Goal: Task Accomplishment & Management: Complete application form

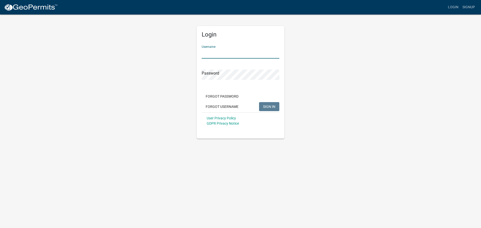
click at [229, 55] on input "Username" at bounding box center [241, 53] width 78 height 10
type input "[EMAIL_ADDRESS][DOMAIN_NAME]"
click at [259, 102] on button "SIGN IN" at bounding box center [269, 106] width 20 height 9
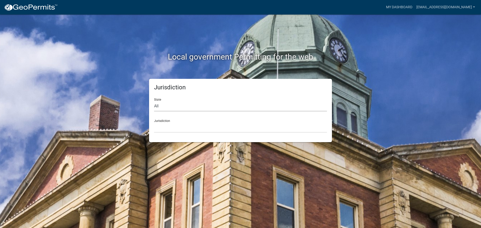
click at [170, 108] on select "All [US_STATE] [US_STATE] [US_STATE] [US_STATE] [US_STATE] [US_STATE] [US_STATE…" at bounding box center [240, 106] width 173 height 10
select select "[US_STATE]"
click at [154, 101] on select "All [US_STATE] [US_STATE] [US_STATE] [US_STATE] [US_STATE] [US_STATE] [US_STATE…" at bounding box center [240, 106] width 173 height 10
click at [181, 130] on select "[GEOGRAPHIC_DATA], [US_STATE] [GEOGRAPHIC_DATA], [US_STATE]" at bounding box center [240, 128] width 173 height 10
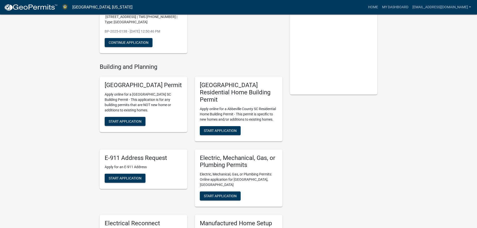
scroll to position [25, 0]
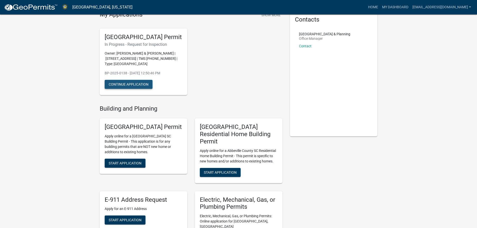
click at [127, 89] on button "Continue Application" at bounding box center [129, 84] width 48 height 9
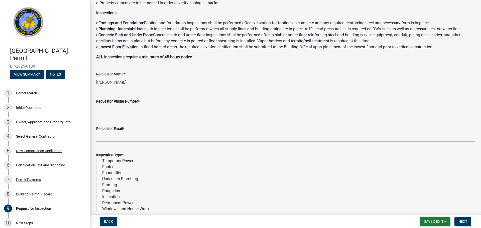
scroll to position [75, 0]
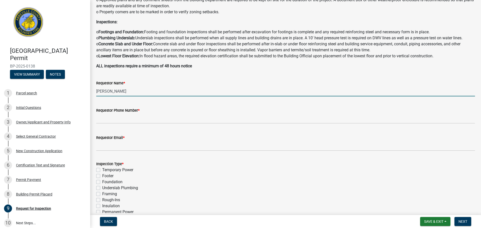
click at [129, 93] on input "[PERSON_NAME]" at bounding box center [285, 91] width 379 height 10
click at [138, 91] on input "[PERSON_NAME]" at bounding box center [285, 91] width 379 height 10
drag, startPoint x: 132, startPoint y: 93, endPoint x: 94, endPoint y: 93, distance: 38.1
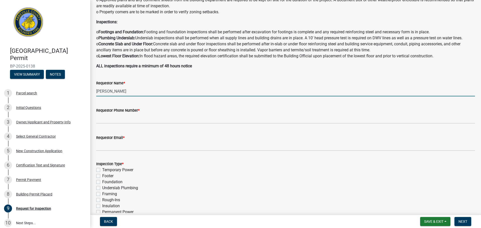
click at [94, 93] on div "Requestor Name * [PERSON_NAME]" at bounding box center [285, 84] width 386 height 23
type input "j"
type input "[PERSON_NAME]"
click at [224, 113] on div "Requestor Phone Number *" at bounding box center [285, 111] width 379 height 6
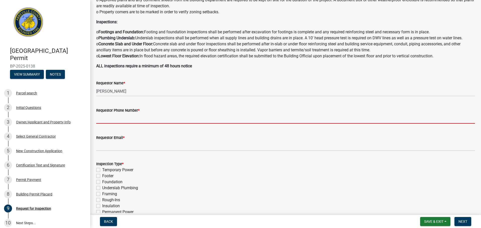
click at [141, 121] on input "Requestor Phone Number *" at bounding box center [285, 119] width 379 height 10
type input "8649580205"
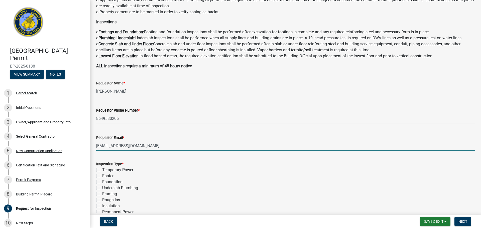
click at [147, 149] on input "[EMAIL_ADDRESS][DOMAIN_NAME]" at bounding box center [285, 146] width 379 height 10
click at [146, 150] on input "[EMAIL_ADDRESS][DOMAIN_NAME]" at bounding box center [285, 146] width 379 height 10
type input "[EMAIL_ADDRESS][DOMAIN_NAME]"
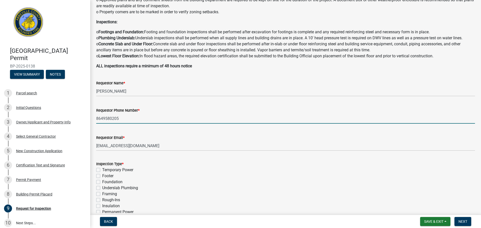
click at [121, 118] on input "8649580205" at bounding box center [285, 119] width 379 height 10
drag, startPoint x: 121, startPoint y: 118, endPoint x: 102, endPoint y: 117, distance: 18.9
click at [102, 117] on input "8649580205" at bounding box center [285, 119] width 379 height 10
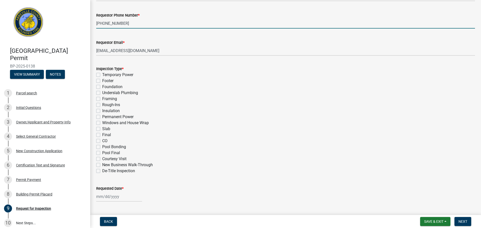
scroll to position [175, 0]
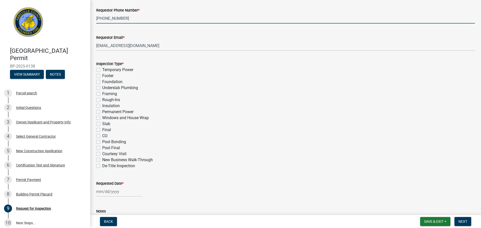
type input "[PHONE_NUMBER]"
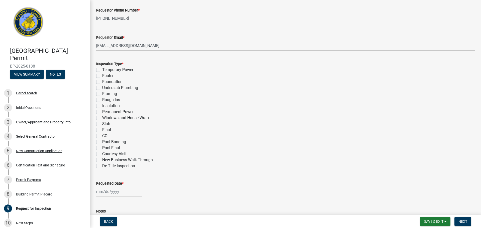
click at [102, 130] on label "Final" at bounding box center [106, 130] width 9 height 6
click at [102, 130] on input "Final" at bounding box center [103, 128] width 3 height 3
checkbox input "true"
checkbox input "false"
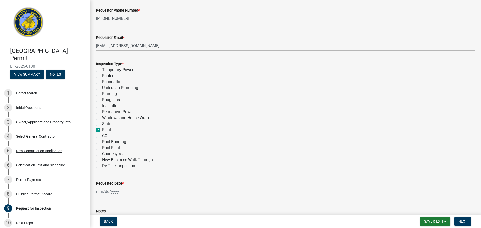
checkbox input "false"
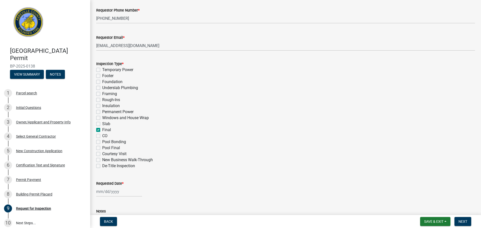
checkbox input "false"
checkbox input "true"
checkbox input "false"
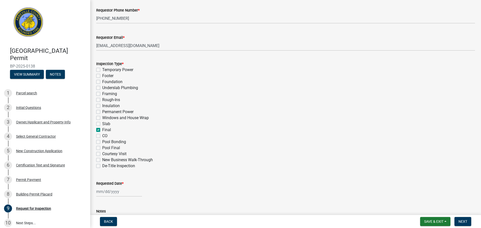
checkbox input "false"
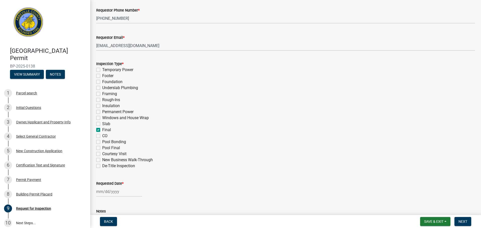
select select "8"
select select "2025"
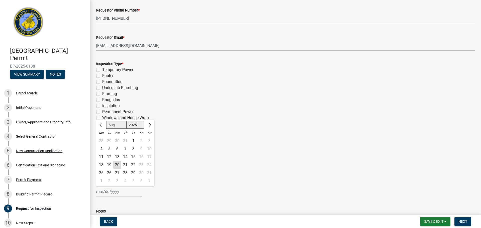
click at [115, 190] on div "[PERSON_NAME] Feb Mar Apr [PERSON_NAME][DATE] Oct Nov [DATE] 1526 1527 1528 152…" at bounding box center [119, 192] width 46 height 10
click at [125, 164] on div "21" at bounding box center [125, 165] width 8 height 8
type input "[DATE]"
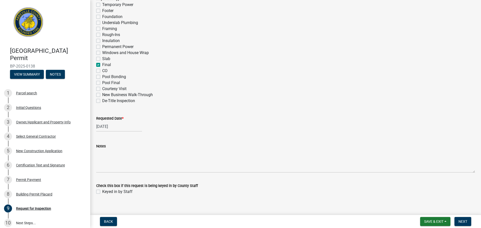
scroll to position [246, 0]
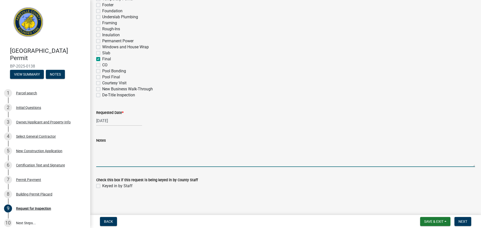
click at [138, 162] on textarea "Notes" at bounding box center [285, 156] width 379 height 24
click at [143, 166] on textarea "Notes" at bounding box center [285, 156] width 379 height 24
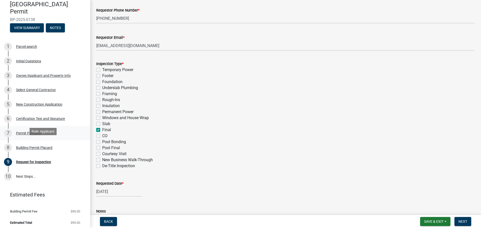
scroll to position [49, 0]
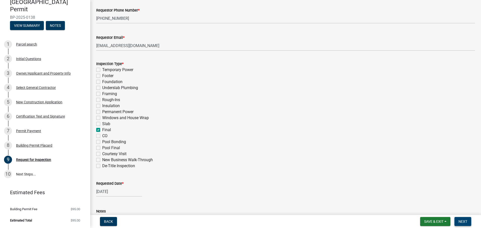
type textarea "The building is finished with the exception of adding garage doors, which we wi…"
click at [464, 221] on span "Next" at bounding box center [463, 222] width 9 height 4
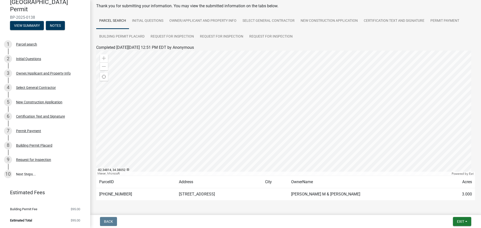
scroll to position [1, 0]
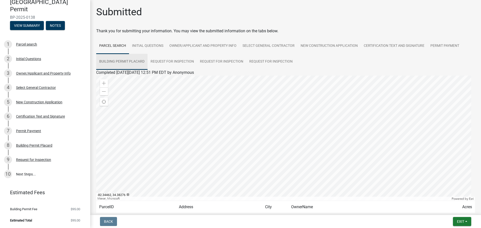
click at [134, 62] on link "Building Permit Placard" at bounding box center [121, 62] width 51 height 16
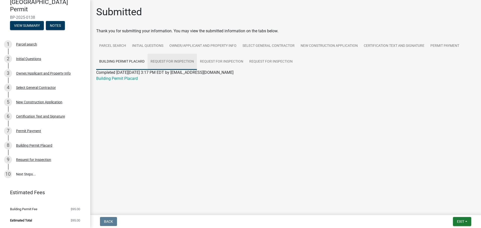
click at [166, 61] on link "Request for Inspection" at bounding box center [172, 62] width 49 height 16
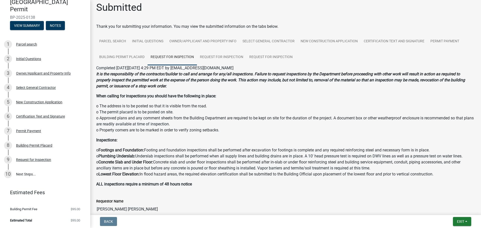
scroll to position [0, 0]
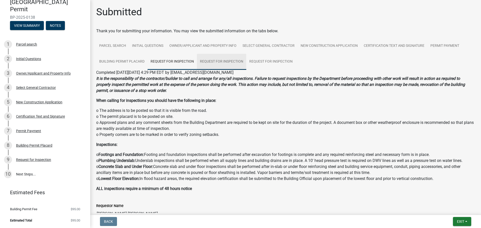
click at [227, 60] on link "Request for Inspection" at bounding box center [221, 62] width 49 height 16
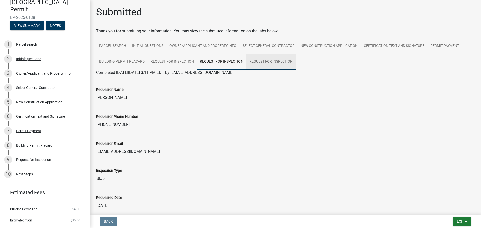
click at [273, 60] on link "Request for Inspection" at bounding box center [270, 62] width 49 height 16
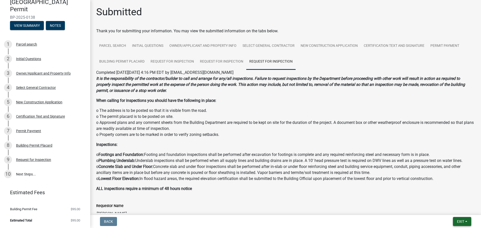
click at [458, 222] on span "Exit" at bounding box center [460, 222] width 7 height 4
click at [446, 208] on button "Save & Exit" at bounding box center [451, 209] width 40 height 12
